Goal: Check status: Check status

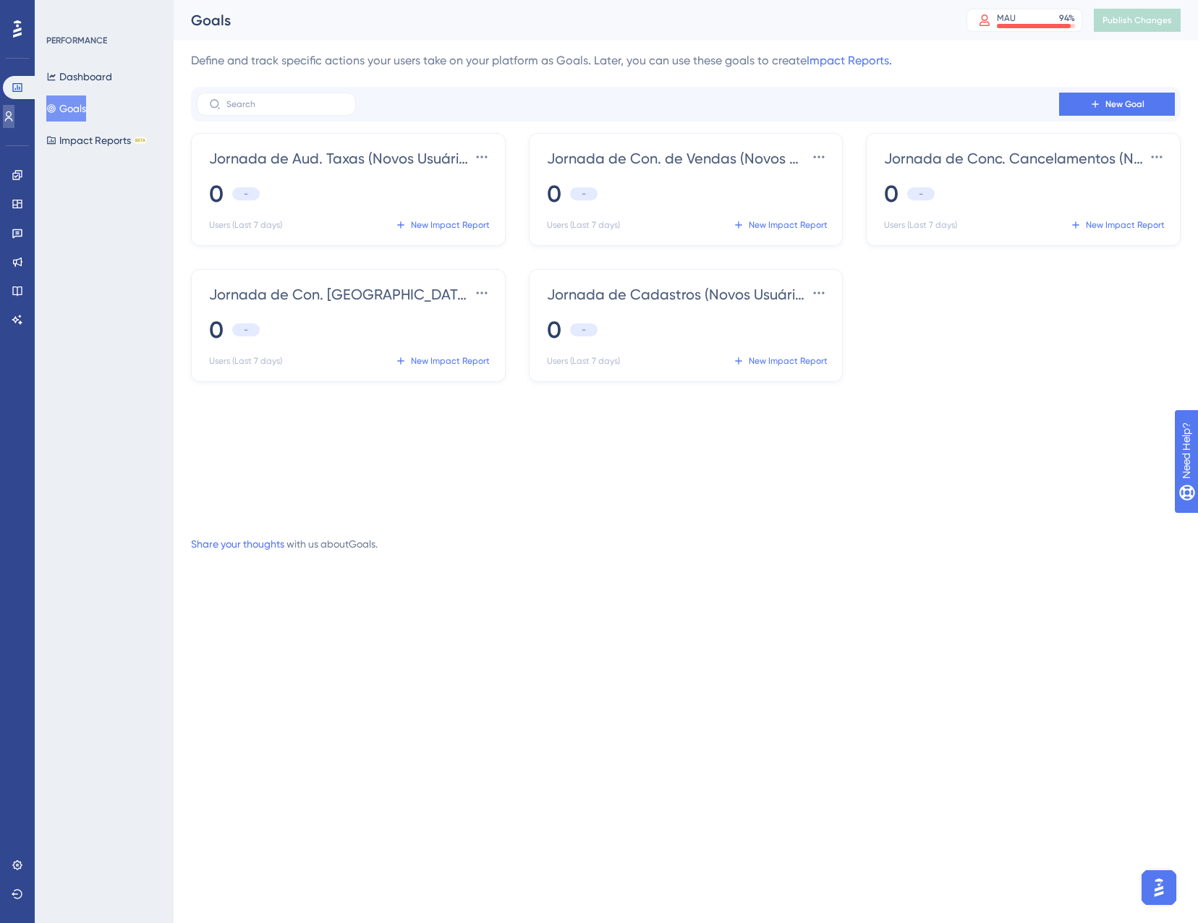
click at [11, 107] on link at bounding box center [9, 116] width 12 height 23
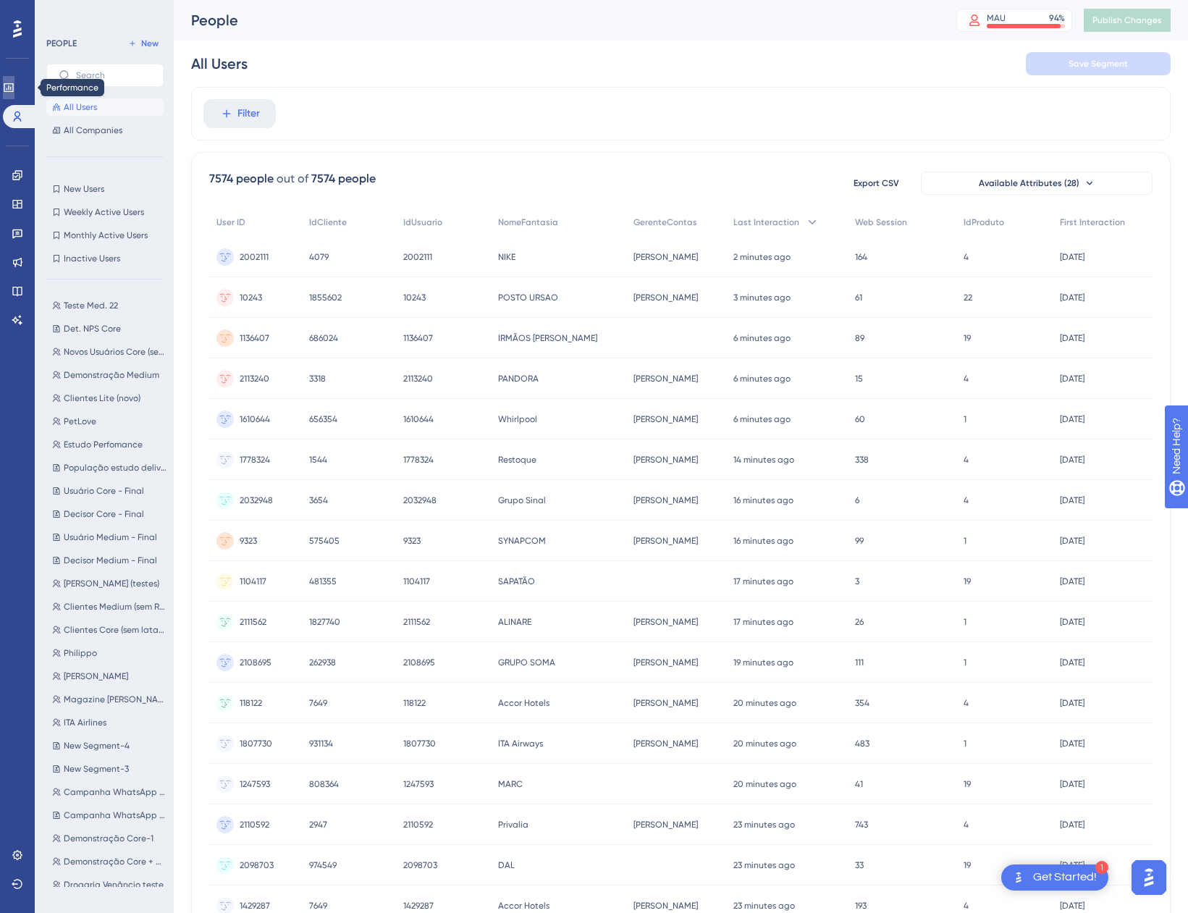
click at [14, 81] on link at bounding box center [9, 87] width 12 height 23
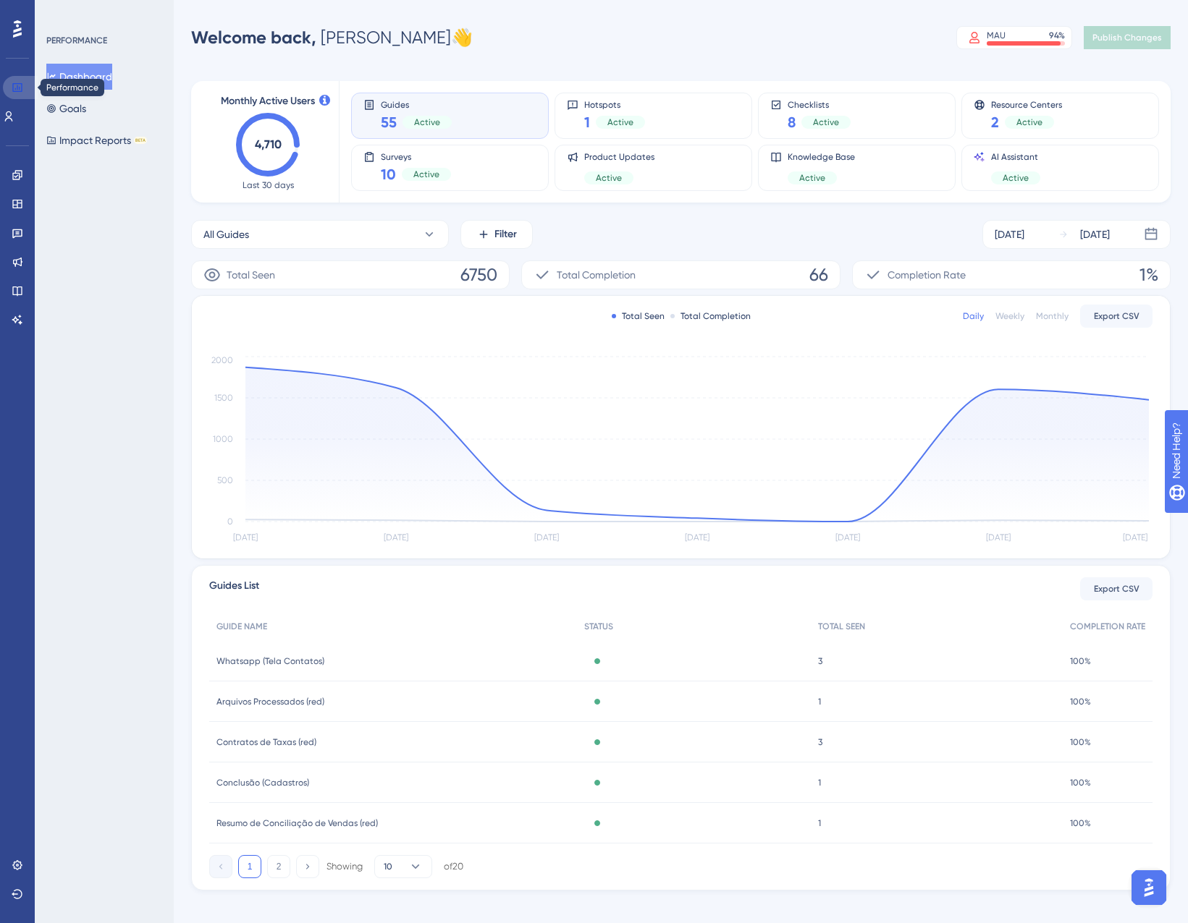
click at [18, 78] on link at bounding box center [20, 87] width 35 height 23
click at [19, 189] on div "Engagement Widgets Feedback Product Updates Knowledge Base AI Assistant" at bounding box center [18, 248] width 12 height 168
click at [15, 180] on icon at bounding box center [18, 175] width 12 height 12
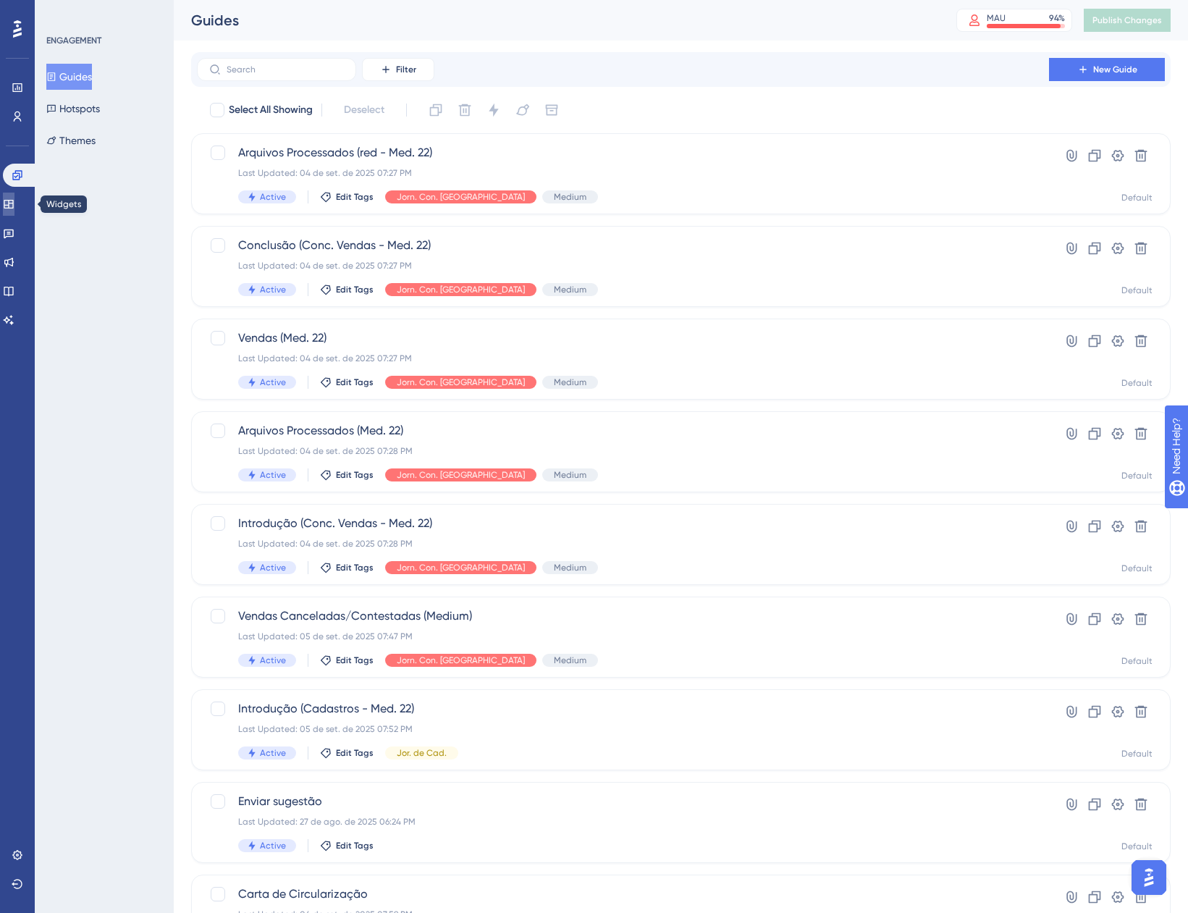
click at [14, 203] on link at bounding box center [9, 203] width 12 height 23
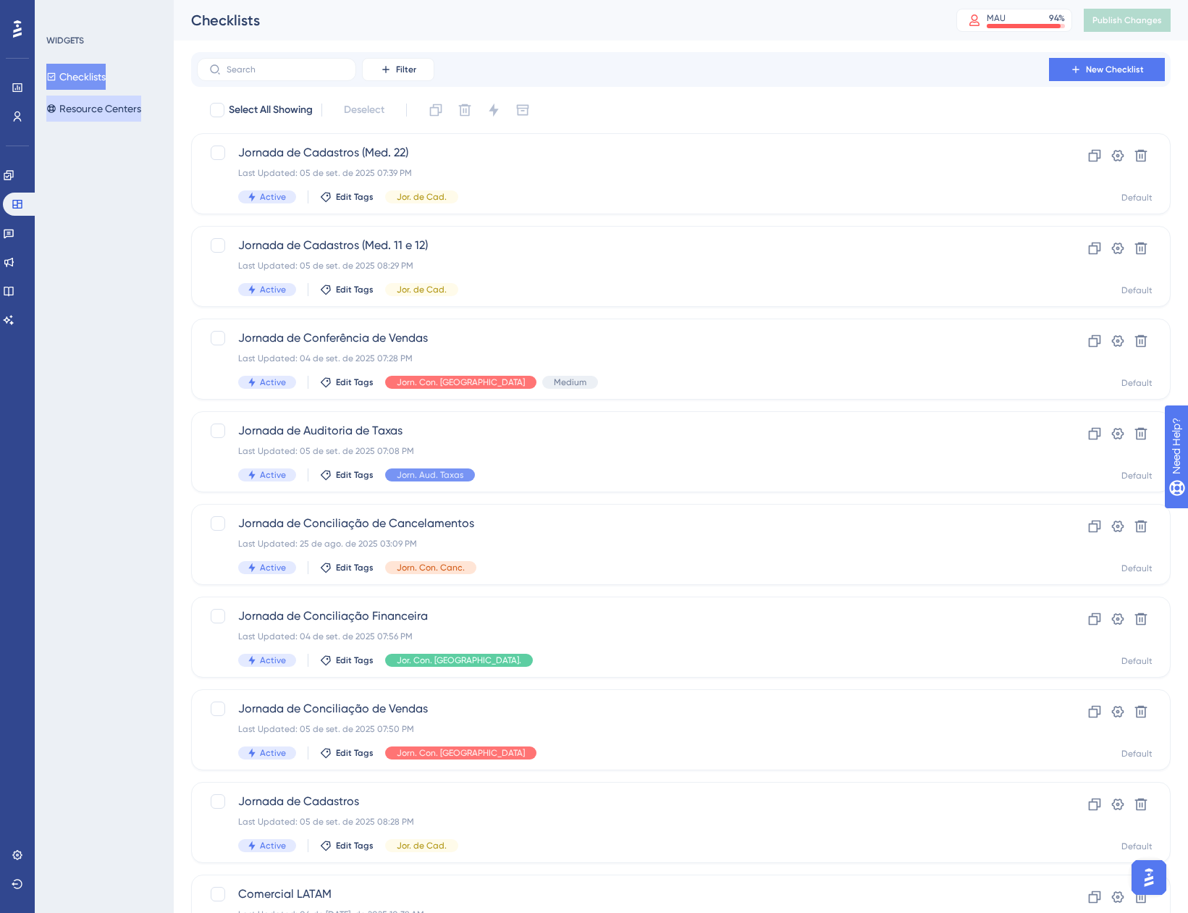
click at [75, 111] on button "Resource Centers" at bounding box center [93, 109] width 95 height 26
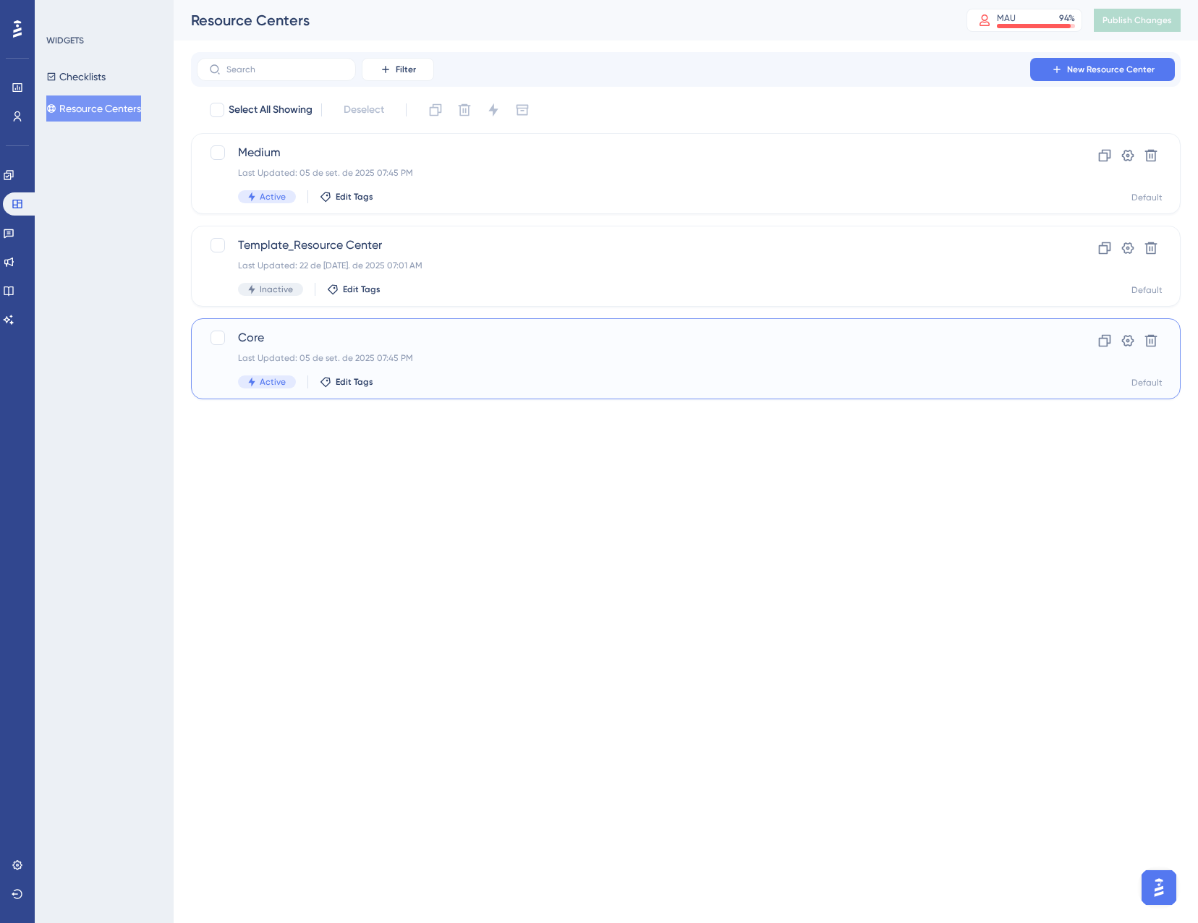
click at [436, 359] on div "Last Updated: 05 de set. de 2025 07:45 PM" at bounding box center [628, 358] width 780 height 12
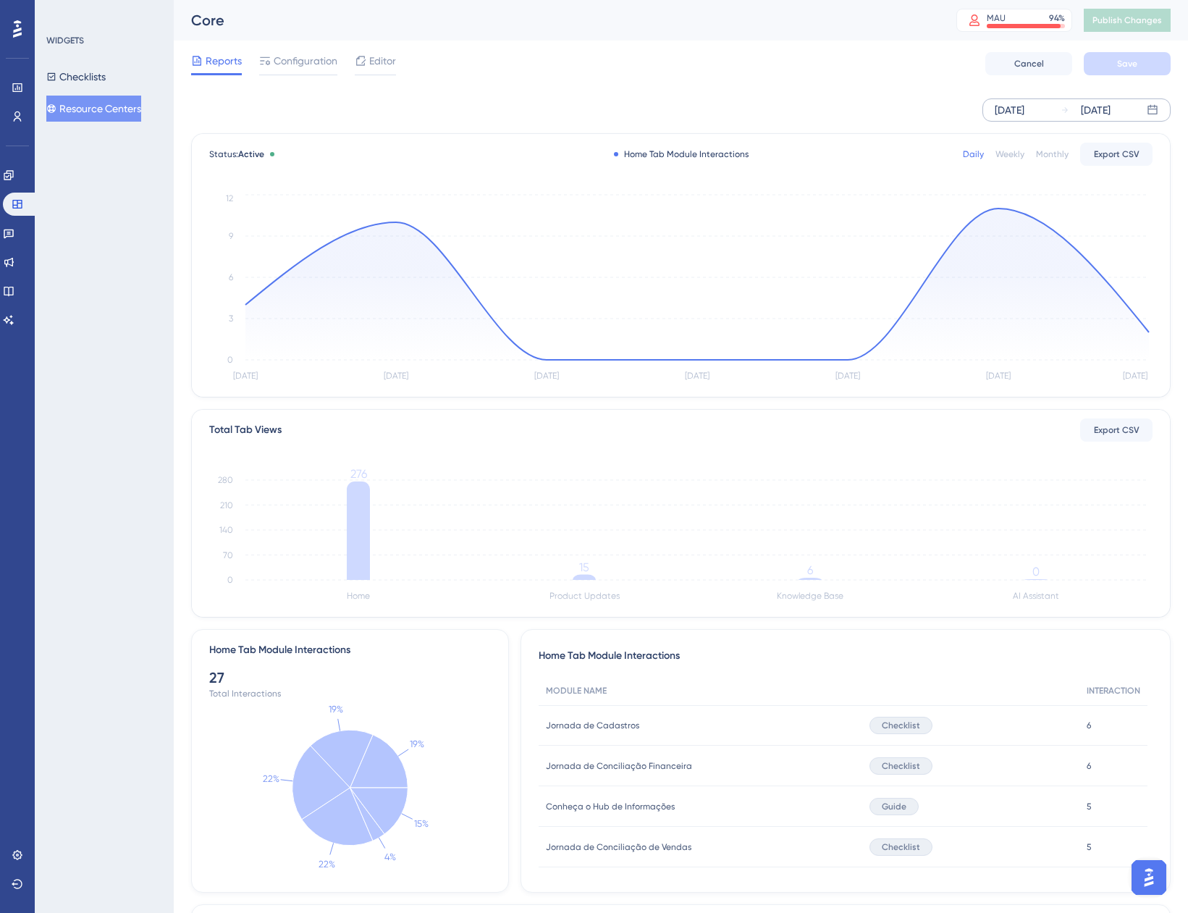
click at [1049, 101] on div "[DATE] [DATE]" at bounding box center [1076, 109] width 188 height 23
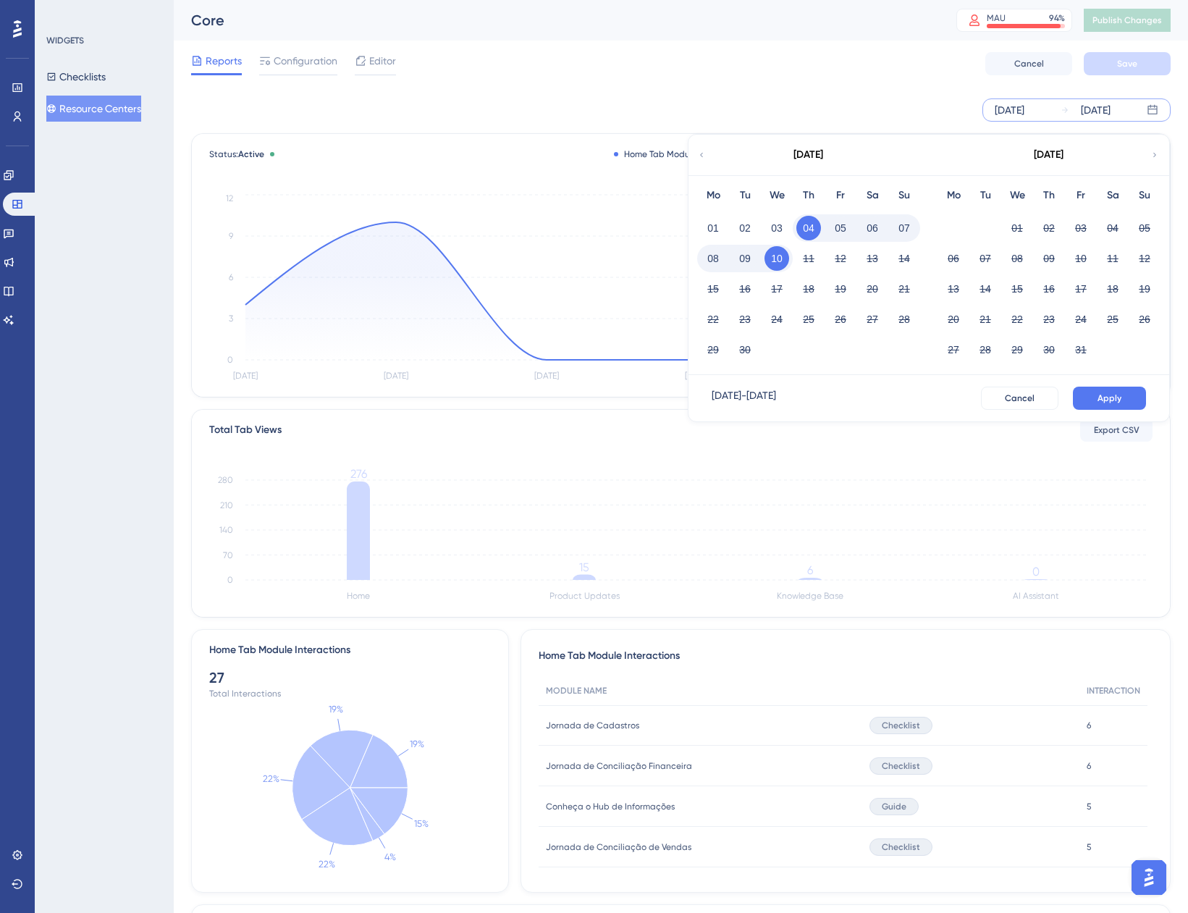
click at [712, 257] on button "08" at bounding box center [712, 258] width 25 height 25
click at [1095, 394] on button "Apply" at bounding box center [1108, 397] width 73 height 23
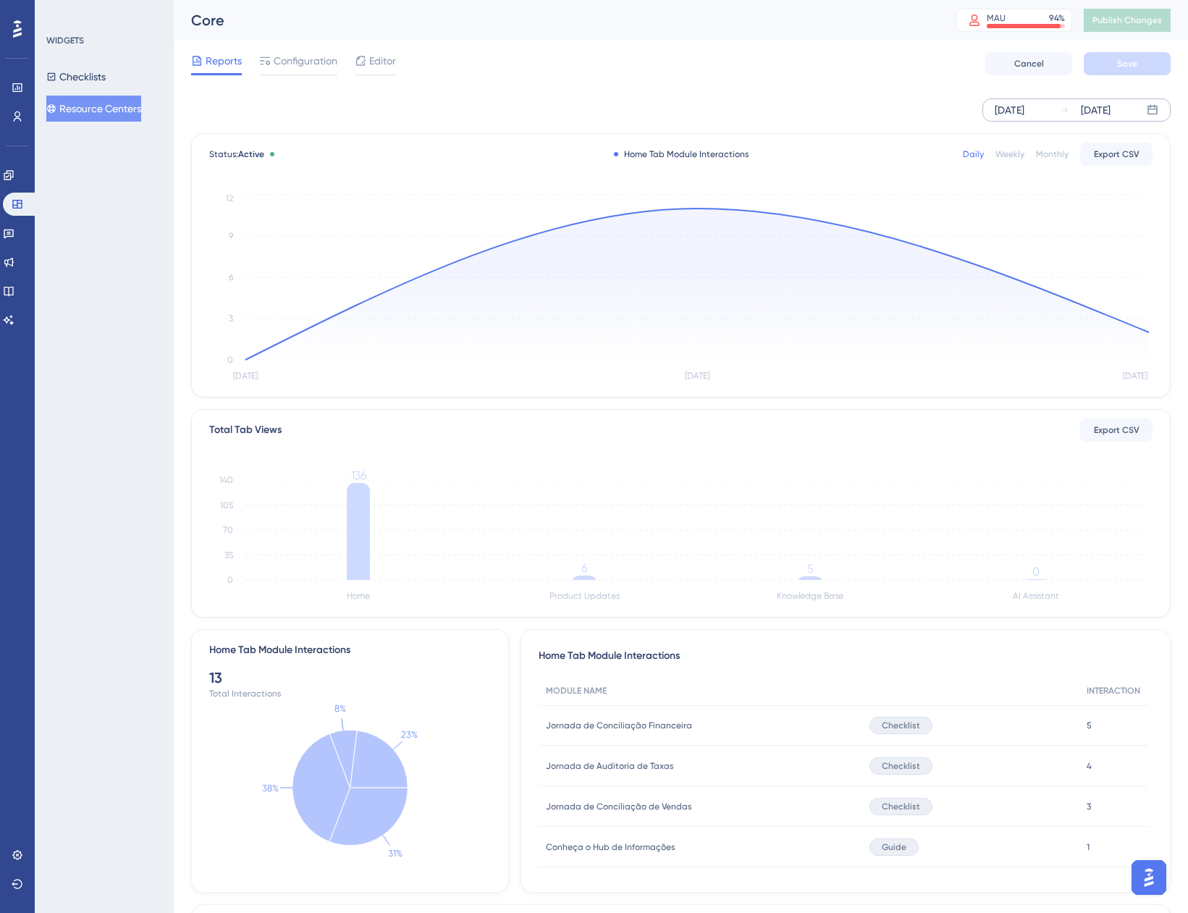
drag, startPoint x: 111, startPoint y: 91, endPoint x: 94, endPoint y: 99, distance: 18.4
click at [110, 92] on div "Checklists Resource Centers" at bounding box center [104, 93] width 117 height 58
click at [93, 100] on button "Resource Centers" at bounding box center [93, 109] width 95 height 26
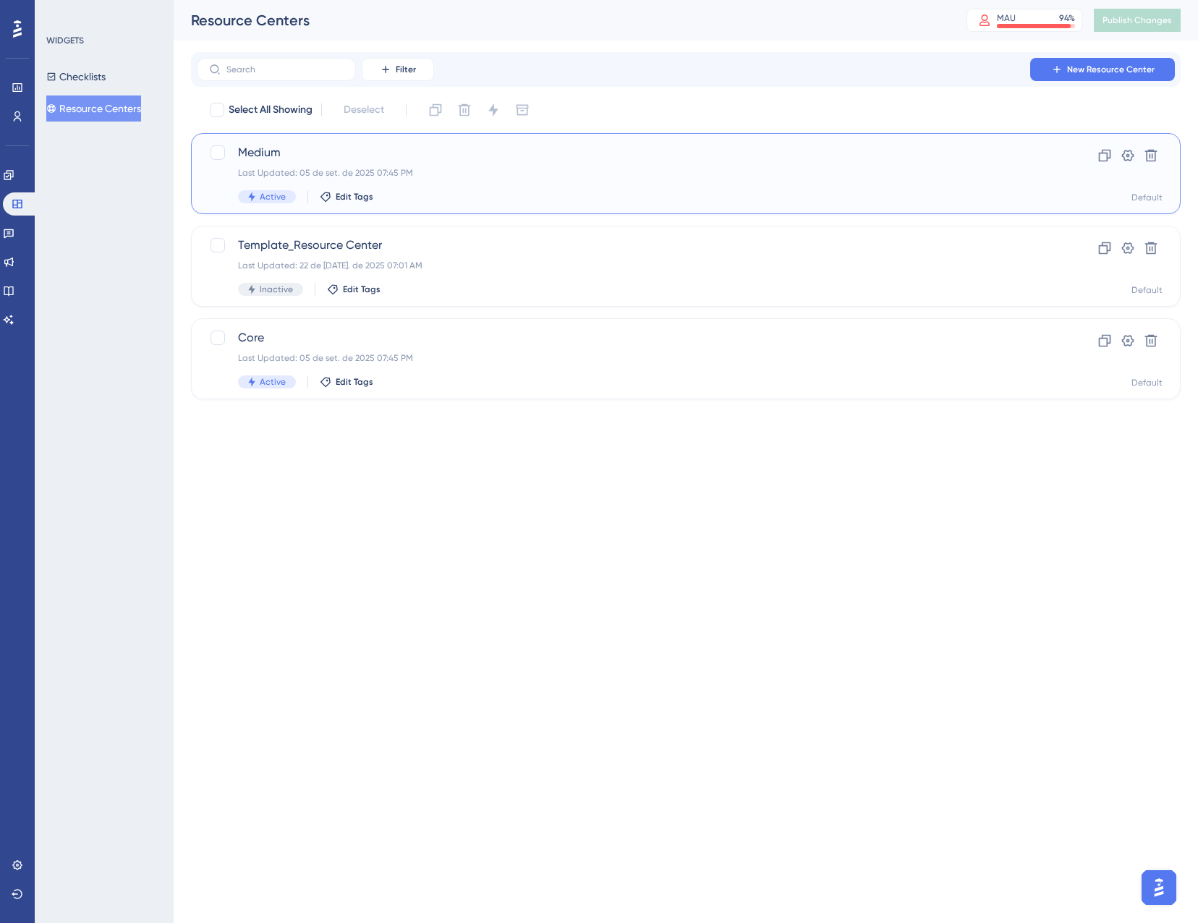
click at [286, 158] on span "Medium" at bounding box center [628, 152] width 780 height 17
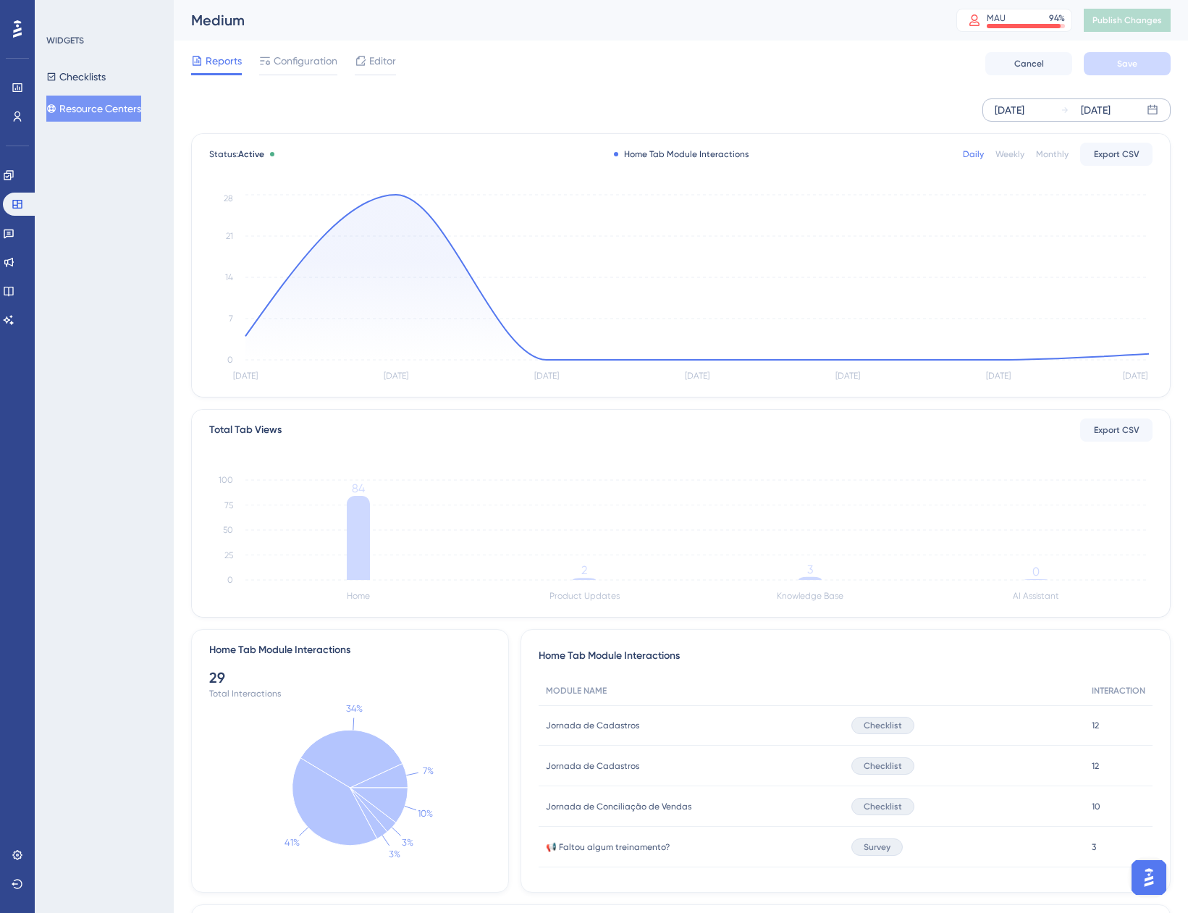
click at [1014, 119] on div "[DATE] [DATE]" at bounding box center [1076, 109] width 188 height 23
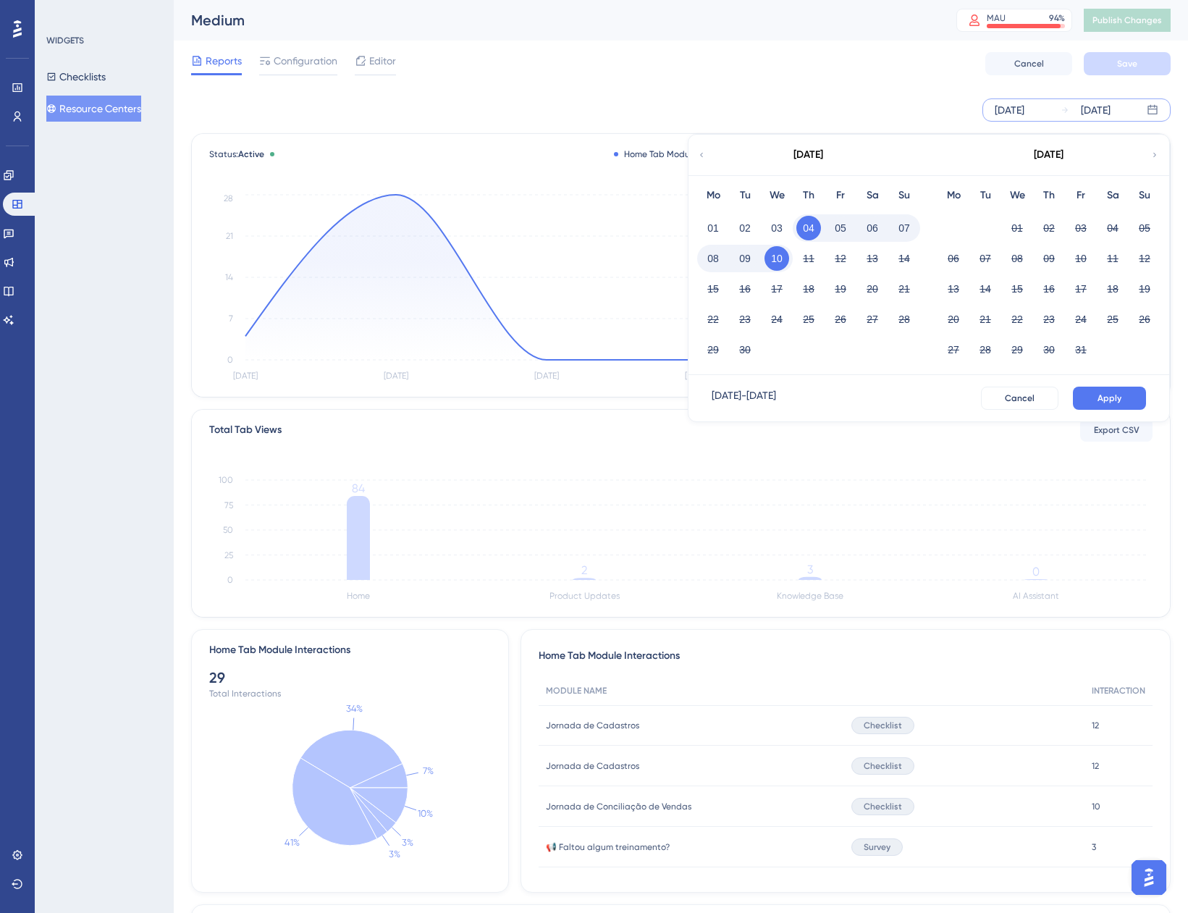
click at [721, 253] on button "08" at bounding box center [712, 258] width 25 height 25
click at [1116, 399] on span "Apply" at bounding box center [1109, 398] width 24 height 12
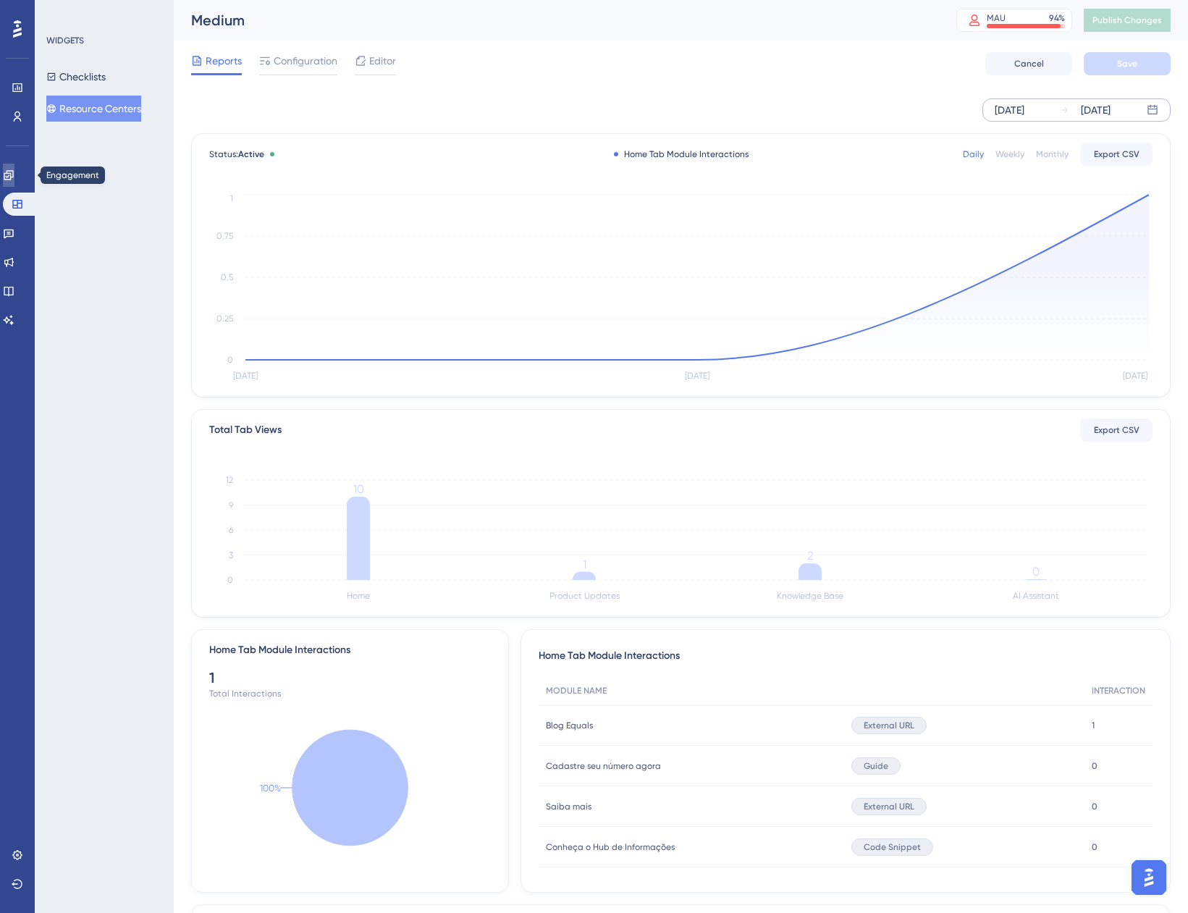
click at [13, 178] on icon at bounding box center [8, 174] width 9 height 9
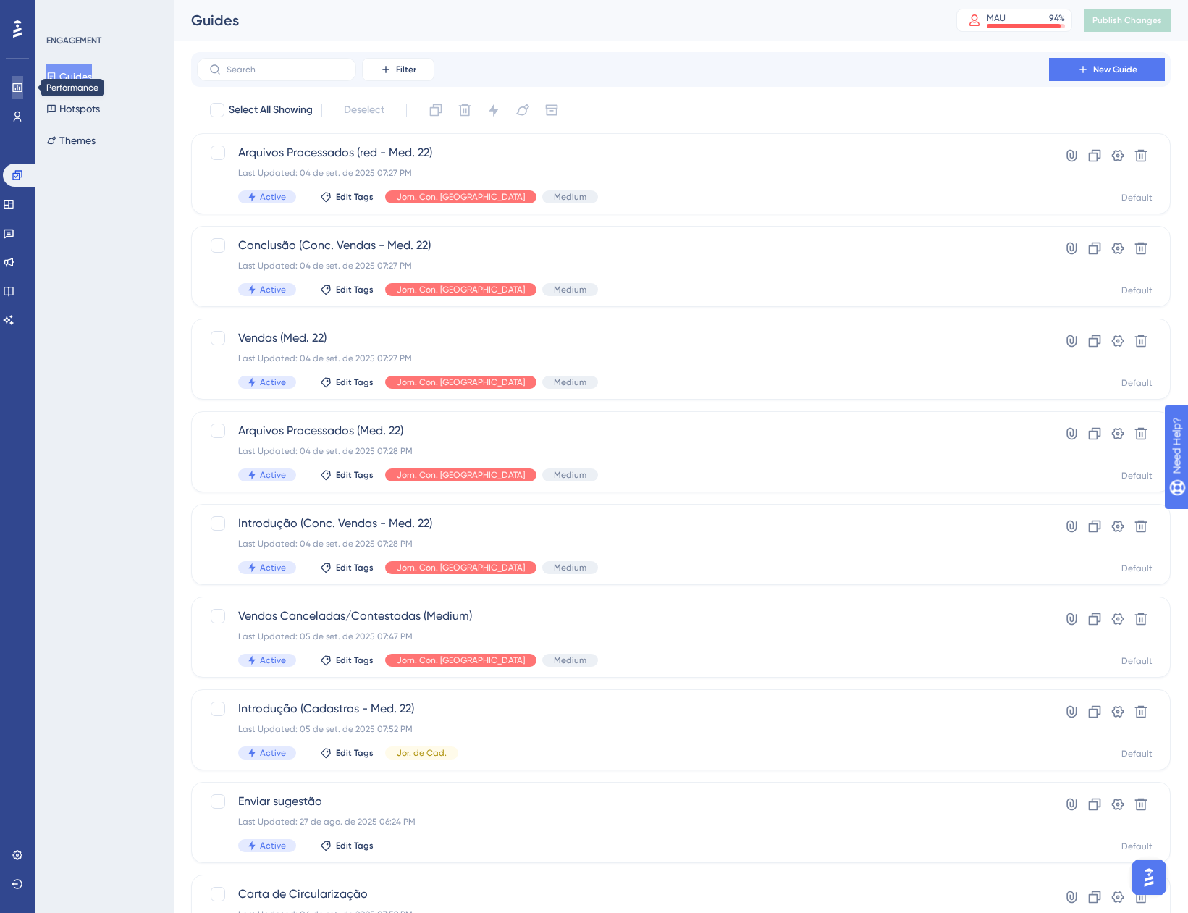
click at [12, 90] on link at bounding box center [18, 87] width 12 height 23
